Goal: Information Seeking & Learning: Learn about a topic

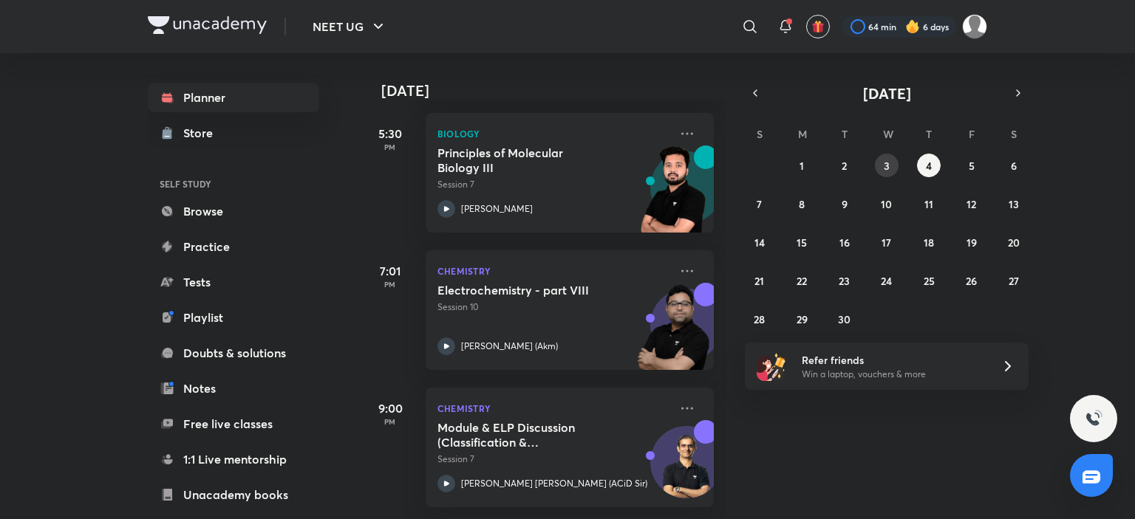
click at [883, 156] on button "3" at bounding box center [887, 166] width 24 height 24
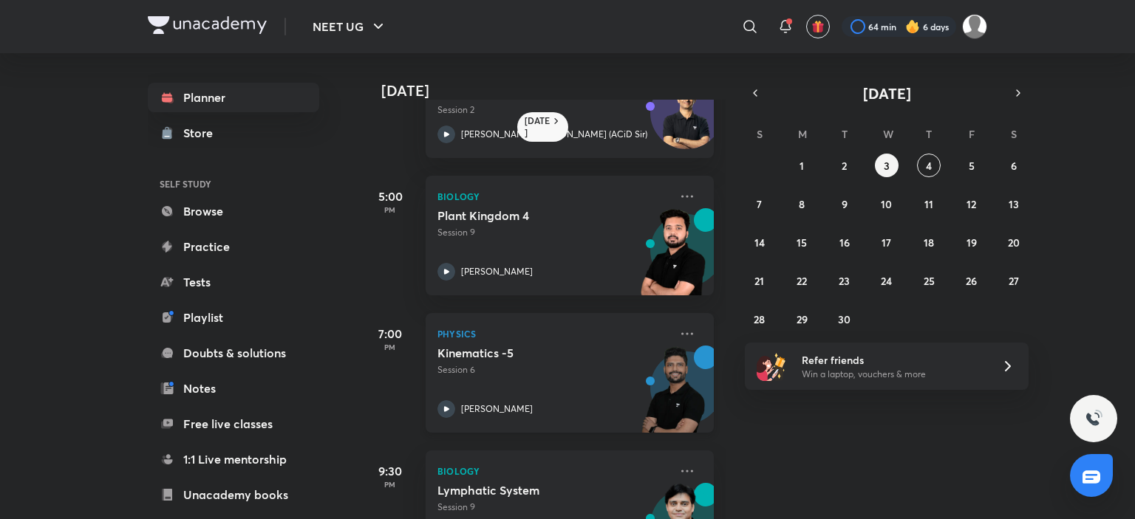
scroll to position [154, 0]
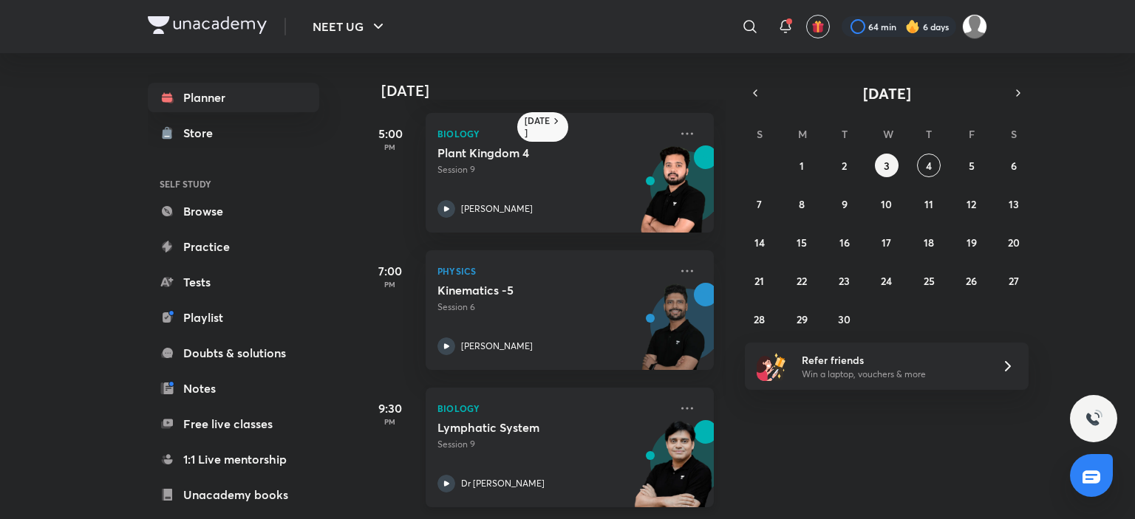
click at [487, 477] on p "Dr Amit Gupta" at bounding box center [503, 483] width 84 height 13
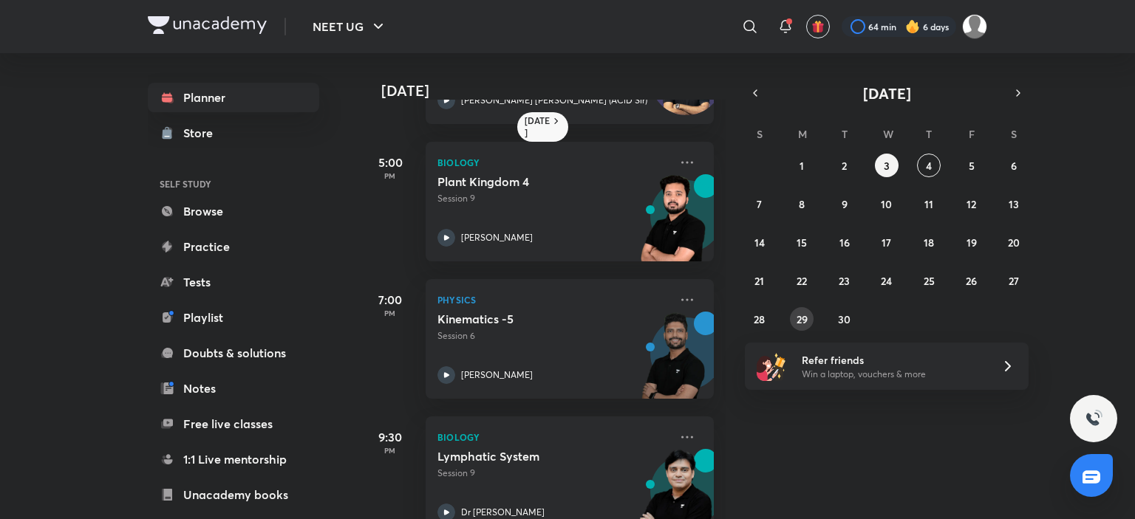
scroll to position [154, 0]
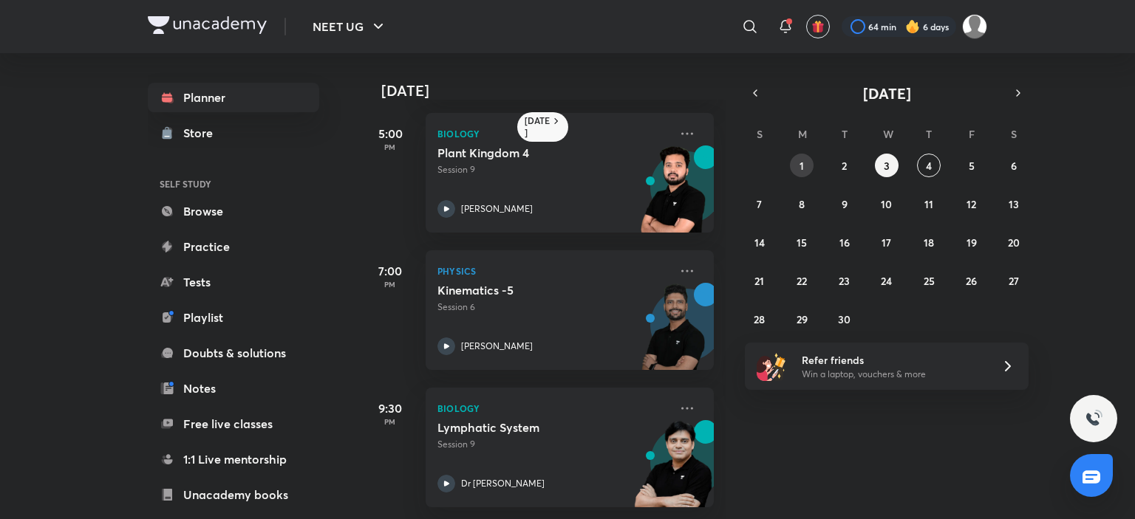
click at [808, 166] on button "1" at bounding box center [802, 166] width 24 height 24
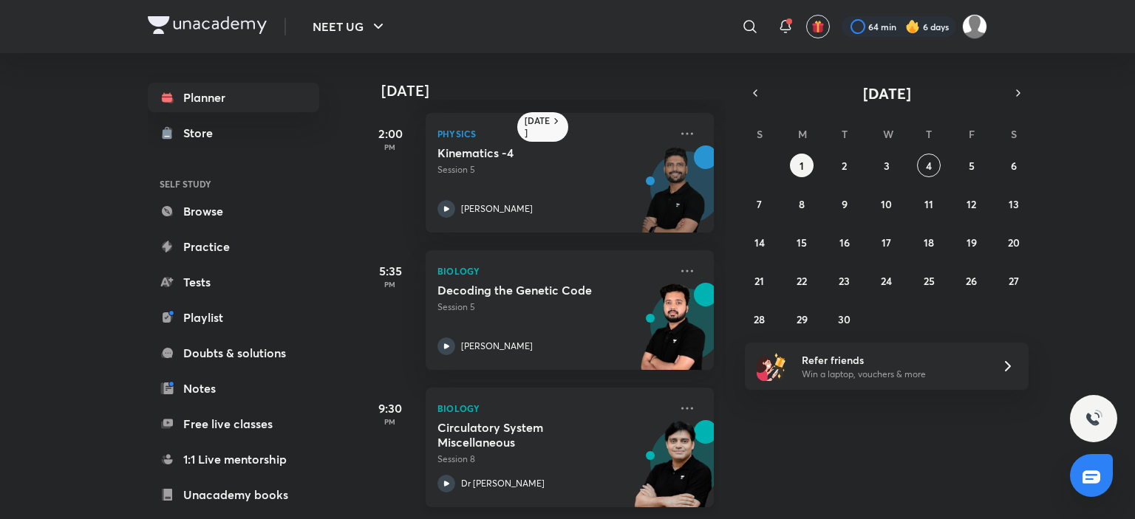
click at [468, 463] on div "Circulatory System Miscellaneous Session 8 Dr Amit Gupta" at bounding box center [553, 456] width 232 height 72
click at [757, 98] on icon "button" at bounding box center [755, 92] width 12 height 13
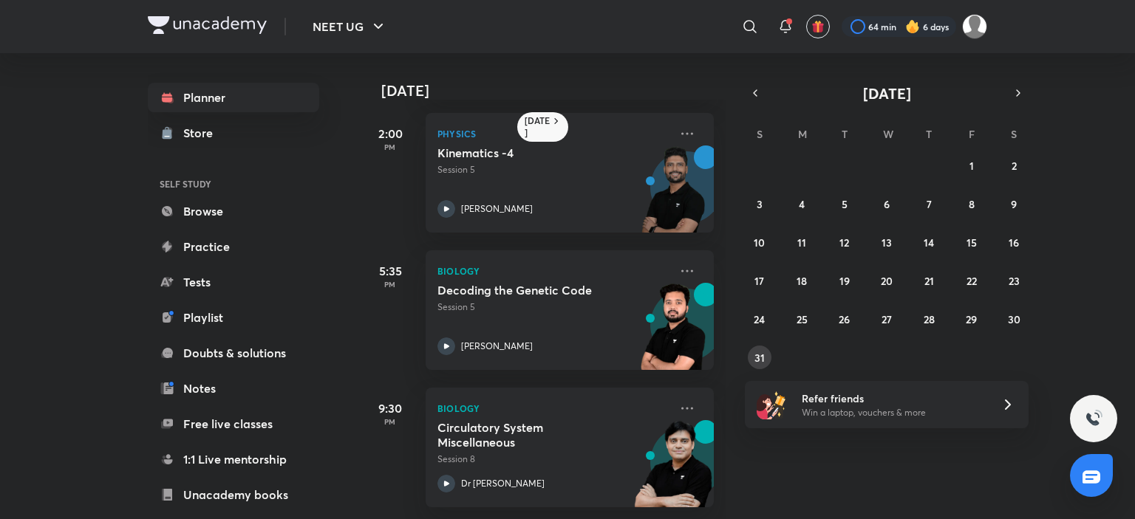
click at [767, 354] on button "31" at bounding box center [760, 358] width 24 height 24
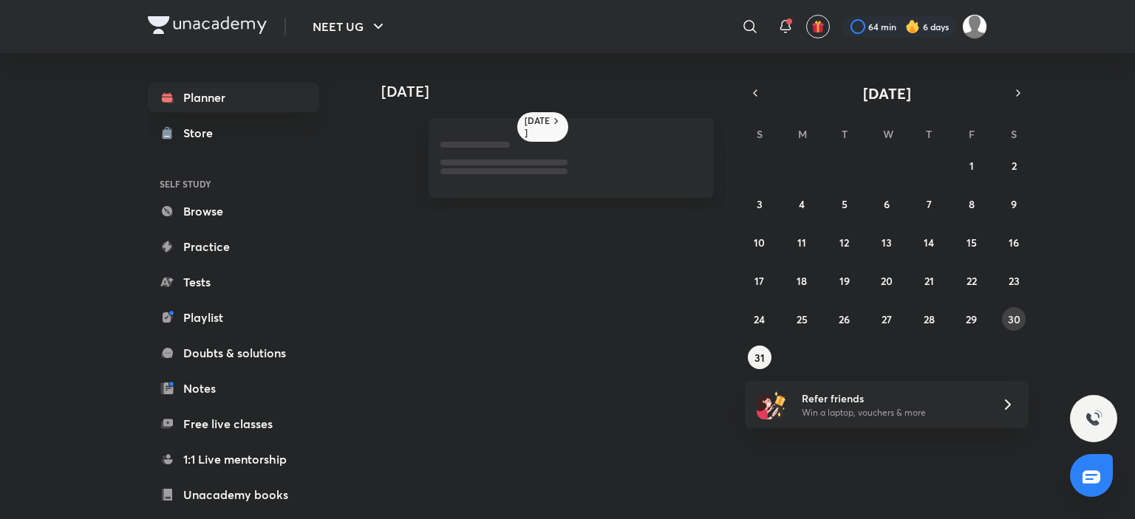
click at [1012, 317] on abbr "30" at bounding box center [1014, 320] width 13 height 14
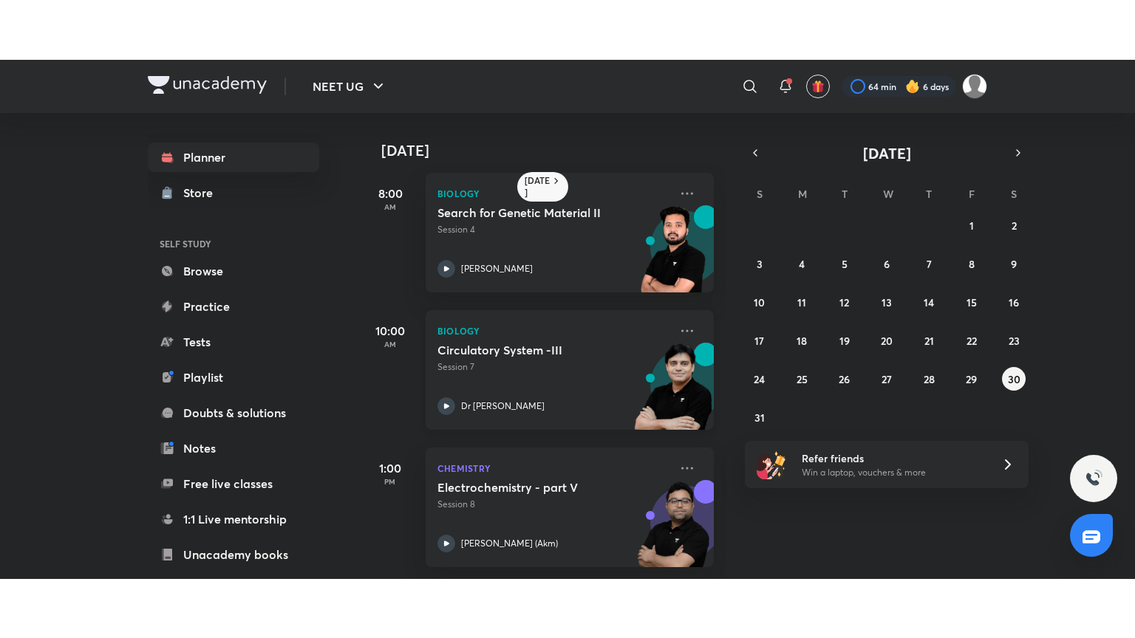
scroll to position [16, 0]
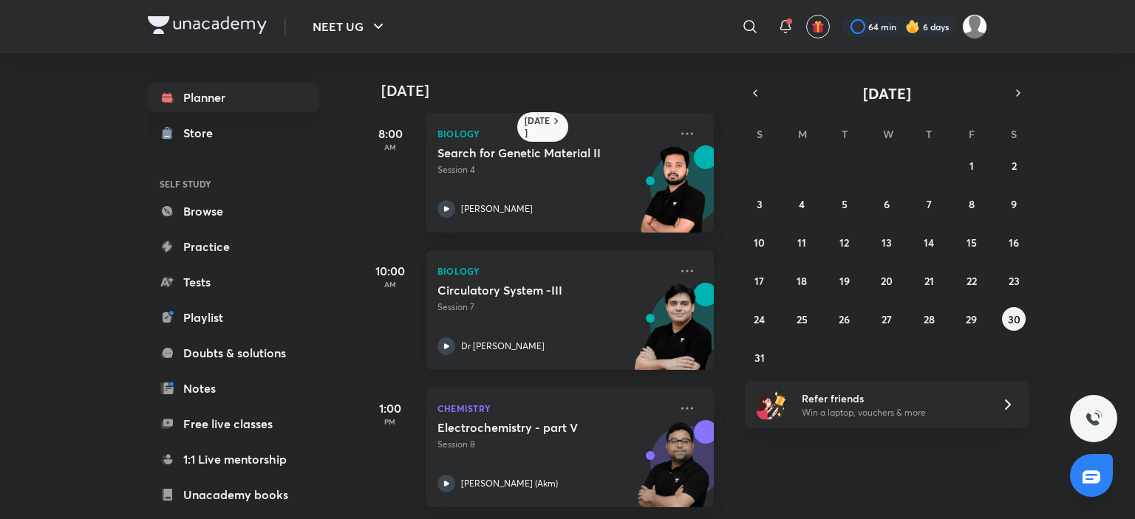
click at [492, 340] on p "Dr Amit Gupta" at bounding box center [503, 346] width 84 height 13
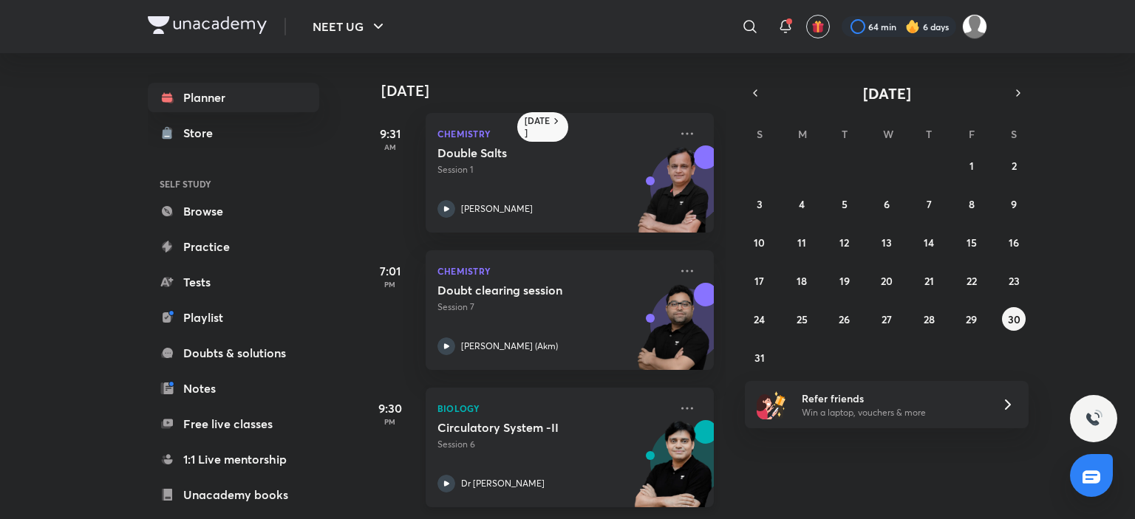
click at [490, 477] on p "Dr Amit Gupta" at bounding box center [503, 483] width 84 height 13
click at [764, 357] on button "31" at bounding box center [760, 358] width 24 height 24
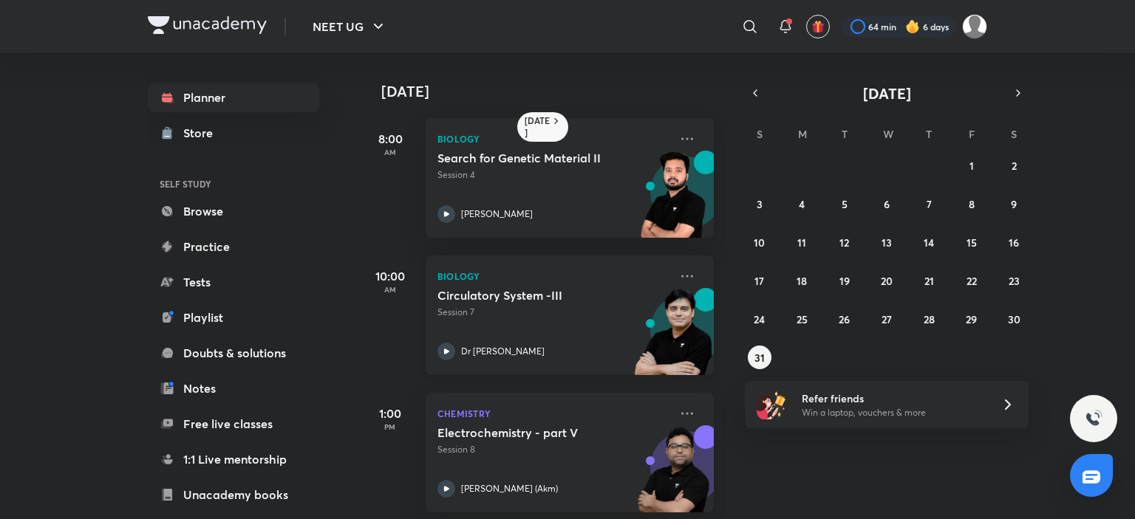
click at [476, 336] on div "Circulatory System -III Session 7 Dr Amit Gupta" at bounding box center [553, 324] width 232 height 72
